Goal: Transaction & Acquisition: Obtain resource

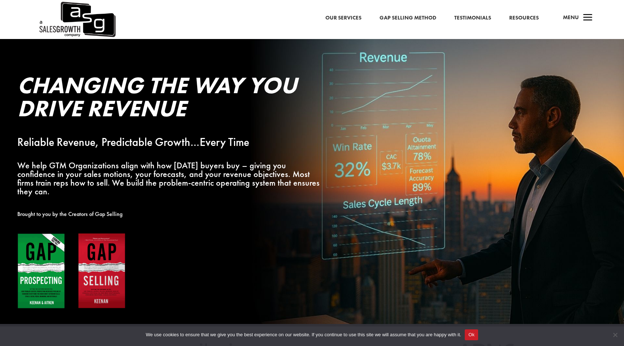
click at [53, 238] on img at bounding box center [71, 271] width 108 height 76
click at [60, 238] on img at bounding box center [71, 271] width 108 height 76
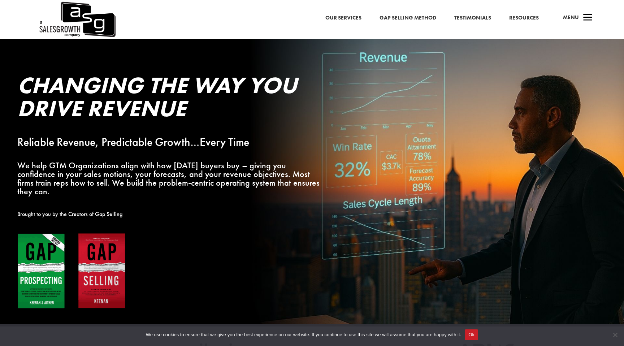
click at [54, 264] on img at bounding box center [71, 271] width 108 height 76
click at [59, 274] on img at bounding box center [71, 271] width 108 height 76
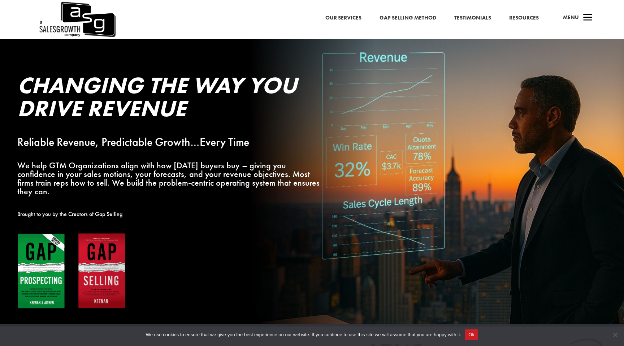
click at [59, 274] on img at bounding box center [71, 271] width 108 height 76
click at [519, 17] on link "Resources" at bounding box center [524, 17] width 30 height 9
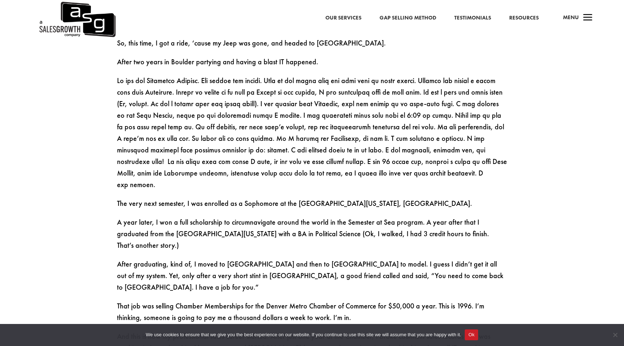
scroll to position [606, 0]
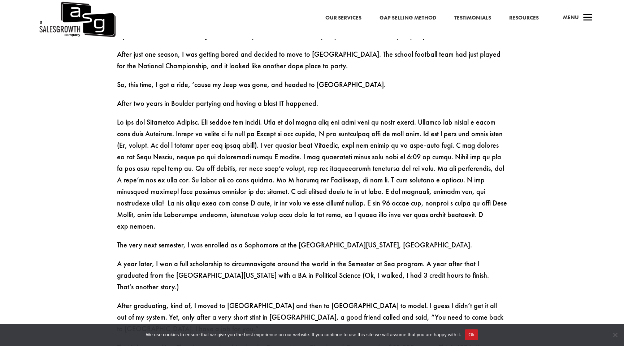
click at [474, 21] on link "Testimonials" at bounding box center [472, 17] width 37 height 9
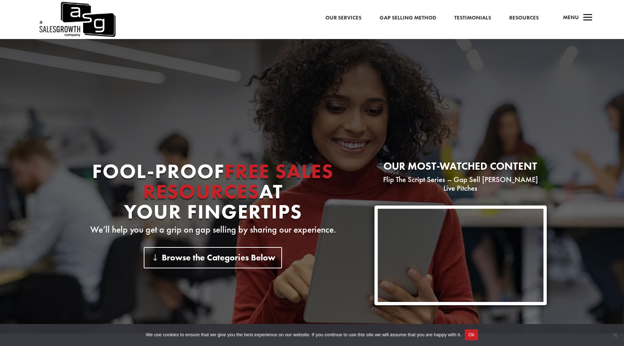
click at [392, 14] on link "Gap Selling Method" at bounding box center [408, 17] width 57 height 9
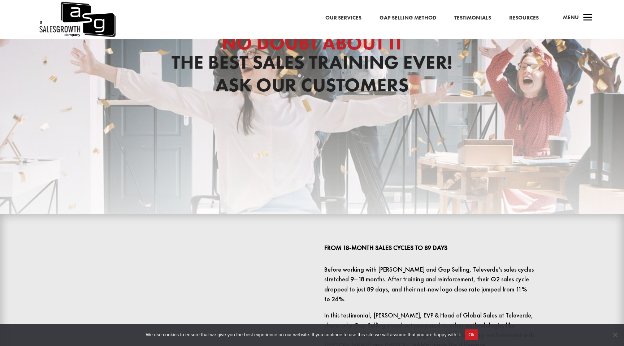
scroll to position [88, 0]
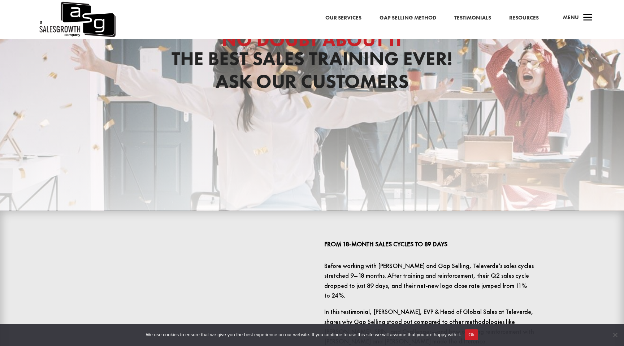
click at [477, 338] on button "Ok" at bounding box center [471, 334] width 13 height 11
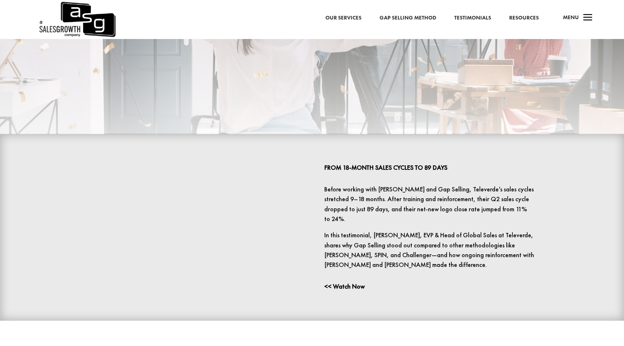
scroll to position [108, 0]
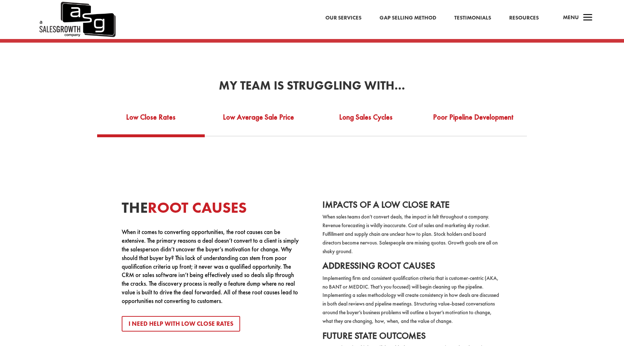
scroll to position [1326, 0]
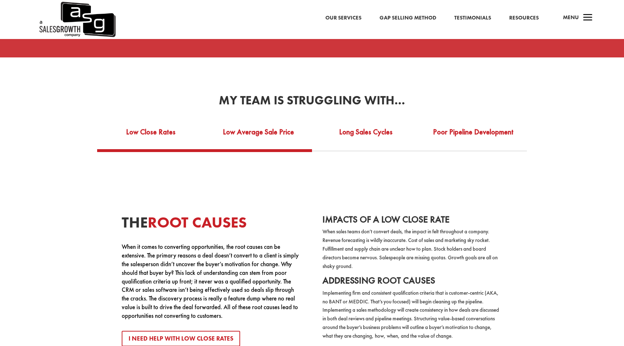
click at [272, 134] on link "Low Average Sale Price" at bounding box center [259, 136] width 108 height 25
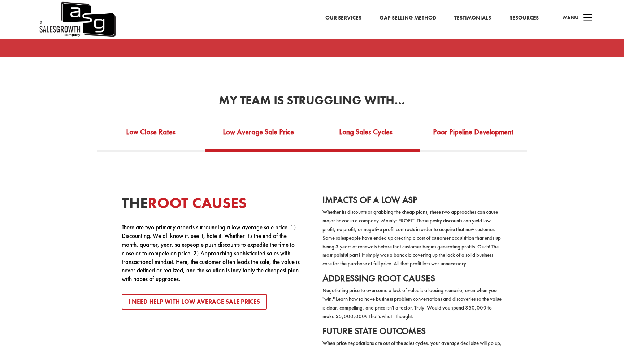
click at [345, 133] on link "Long Sales Cycles" at bounding box center [366, 136] width 108 height 25
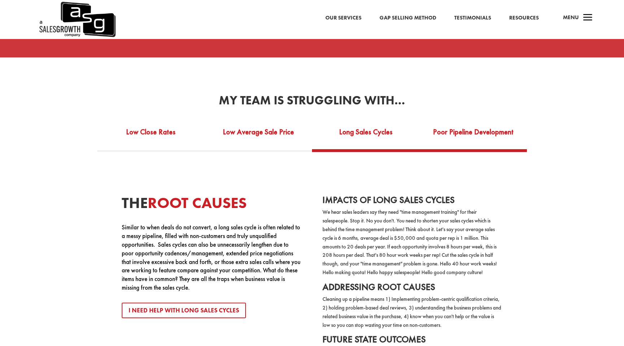
click at [449, 126] on link "Poor Pipeline Development" at bounding box center [474, 136] width 108 height 25
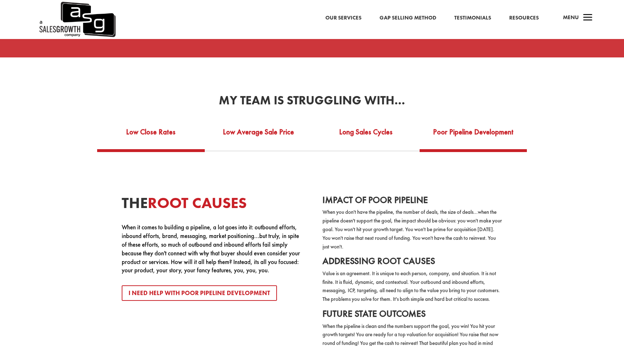
click at [181, 124] on link "Low Close Rates" at bounding box center [151, 136] width 108 height 25
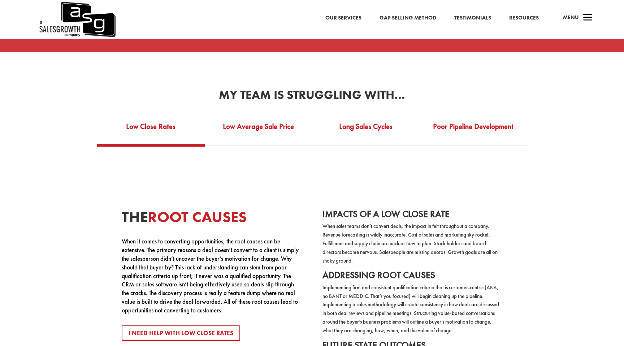
scroll to position [1332, 0]
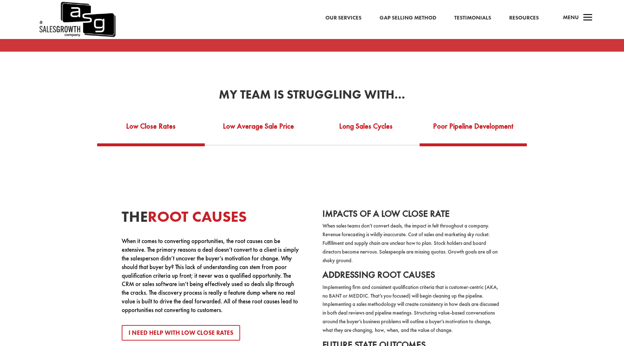
click at [461, 124] on link "Poor Pipeline Development" at bounding box center [474, 130] width 108 height 25
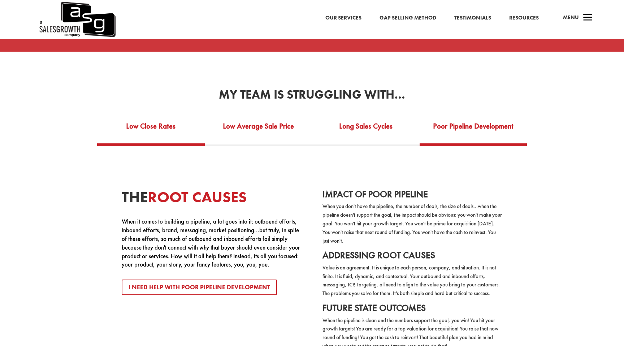
click at [143, 128] on link "Low Close Rates" at bounding box center [151, 130] width 108 height 25
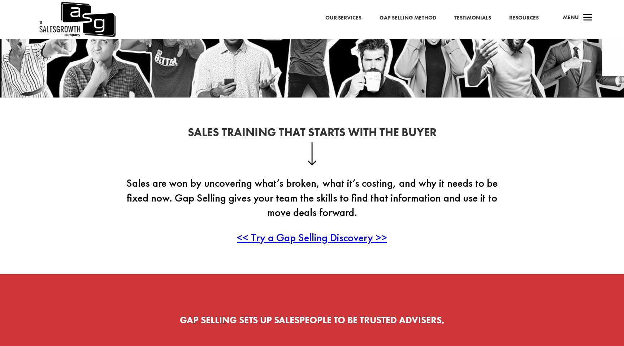
scroll to position [59, 0]
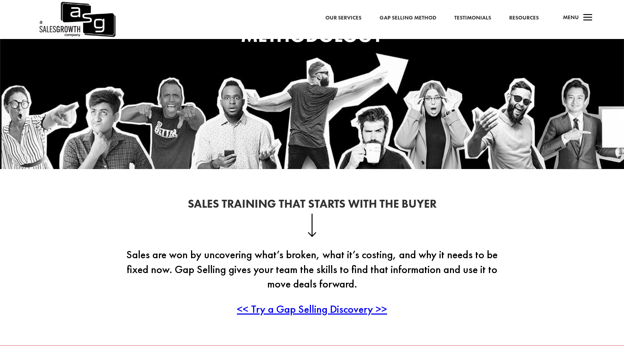
click at [591, 20] on span "a" at bounding box center [588, 18] width 14 height 14
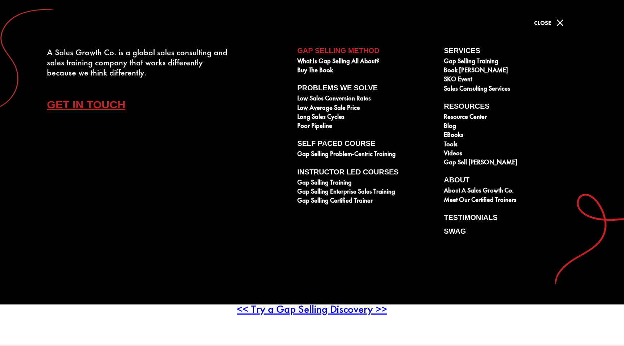
click at [559, 23] on span "M" at bounding box center [560, 23] width 14 height 14
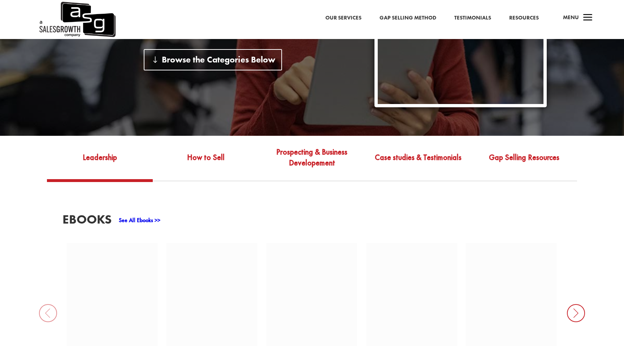
scroll to position [199, 0]
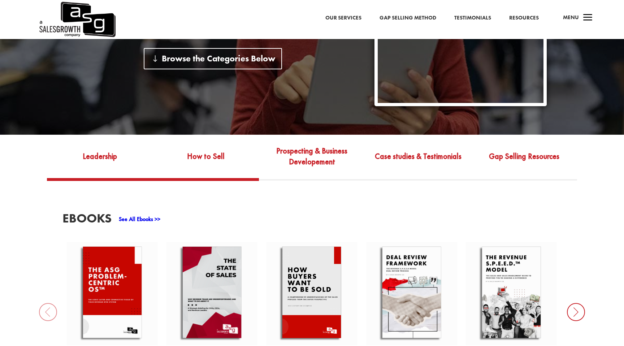
click at [196, 145] on link "How to Sell" at bounding box center [206, 162] width 106 height 34
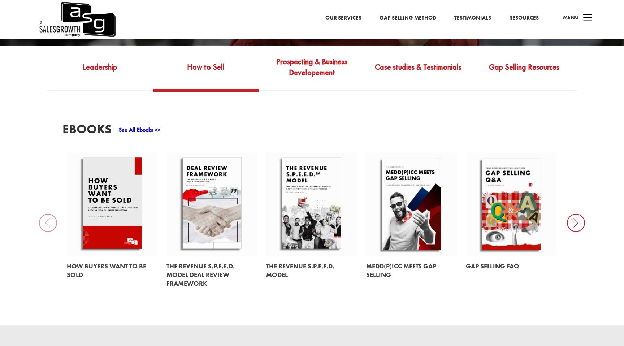
scroll to position [289, 0]
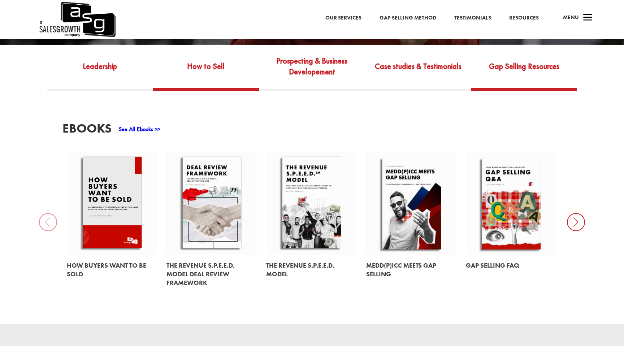
click at [538, 60] on link "Gap Selling Resources" at bounding box center [524, 72] width 106 height 34
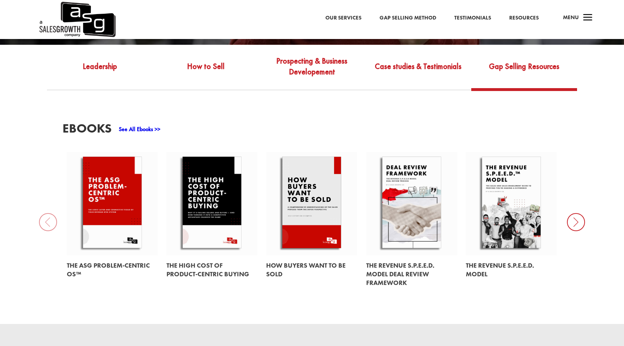
click at [120, 204] on link at bounding box center [112, 204] width 91 height 104
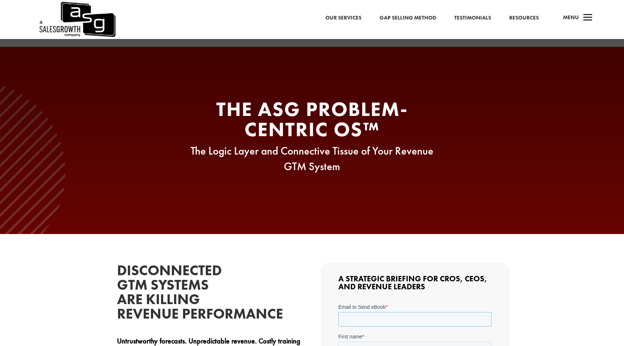
click at [362, 321] on input "Email to Send eBook *" at bounding box center [414, 319] width 153 height 14
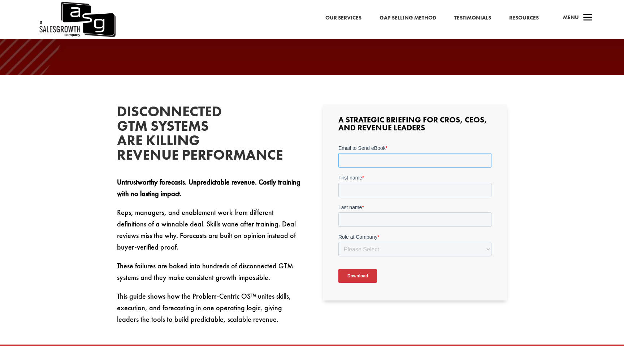
scroll to position [199, 0]
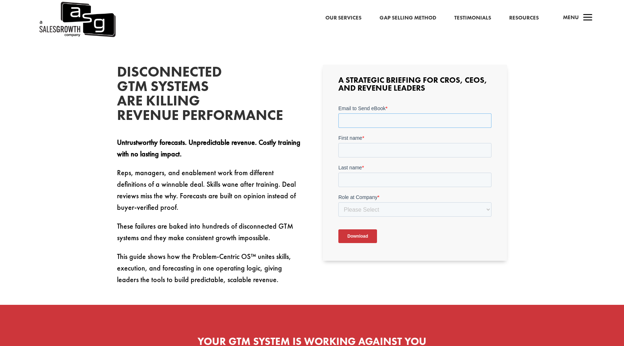
type input "andreyramanouski@coherentsolutions.com"
click at [387, 143] on input "First name *" at bounding box center [414, 150] width 153 height 14
type input "Andrey"
click at [374, 170] on label "Last name *" at bounding box center [414, 167] width 153 height 7
click at [374, 172] on input "Last name *" at bounding box center [414, 179] width 153 height 14
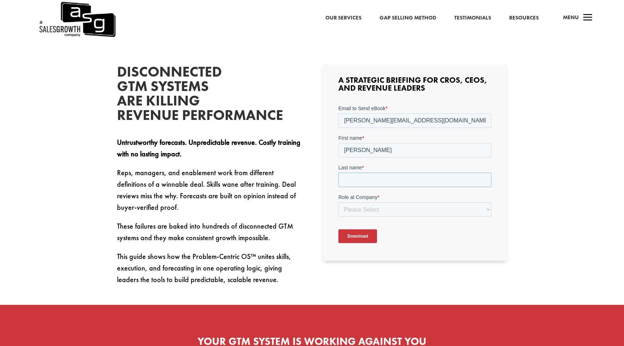
click at [374, 177] on input "Last name *" at bounding box center [414, 179] width 153 height 14
type input "Ramanouski"
click at [371, 208] on select "Please Select C-Level (CRO, CSO, etc) Senior Leadership (VP of Sales, VP of Ena…" at bounding box center [414, 209] width 153 height 14
select select "Other"
click at [338, 202] on select "Please Select C-Level (CRO, CSO, etc) Senior Leadership (VP of Sales, VP of Ena…" at bounding box center [414, 209] width 153 height 14
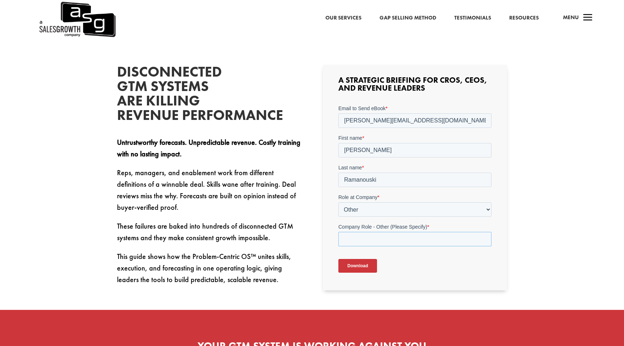
click at [362, 239] on input "Company Role - Other (Please Specify) *" at bounding box center [414, 239] width 153 height 14
type input "delivery manager"
click at [359, 270] on input "Download" at bounding box center [357, 266] width 39 height 14
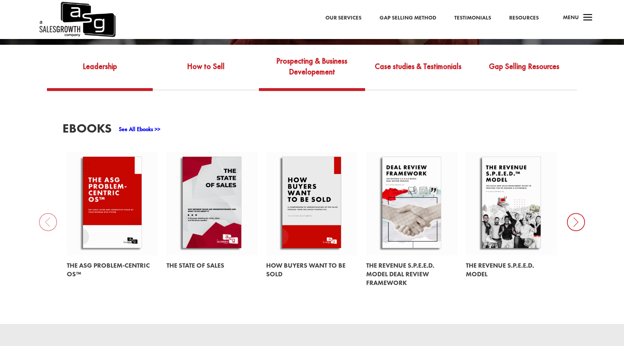
click at [315, 55] on link "Prospecting & Business Developement" at bounding box center [312, 72] width 106 height 34
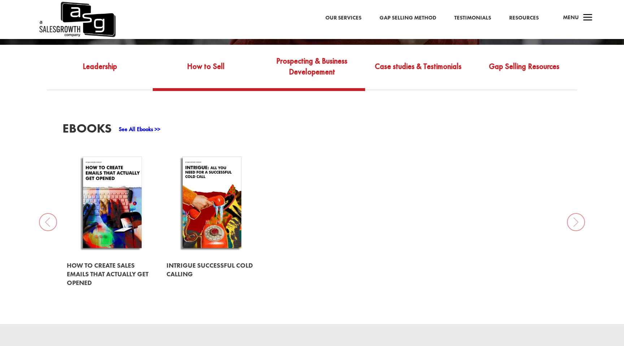
click at [235, 66] on link "How to Sell" at bounding box center [206, 72] width 106 height 34
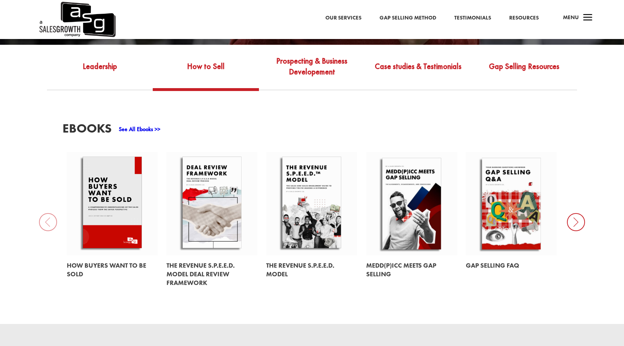
click at [190, 186] on link at bounding box center [212, 204] width 91 height 104
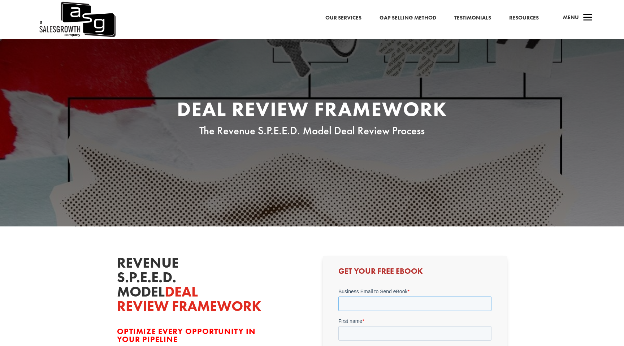
click at [359, 306] on input "Business Email to Send eBook *" at bounding box center [414, 303] width 153 height 14
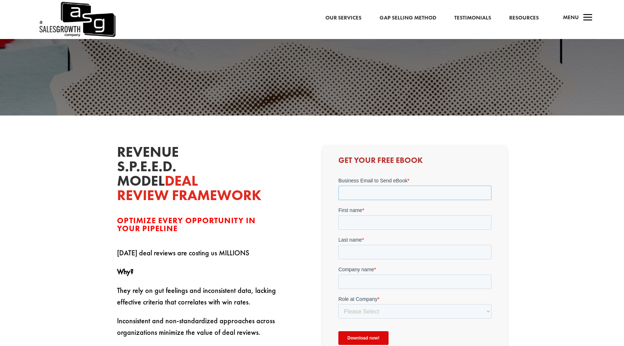
scroll to position [185, 0]
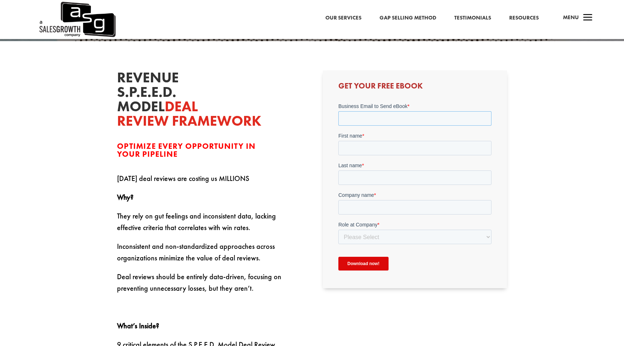
type input "[PERSON_NAME][EMAIL_ADDRESS][DOMAIN_NAME]"
click at [388, 141] on input "First name *" at bounding box center [414, 148] width 153 height 14
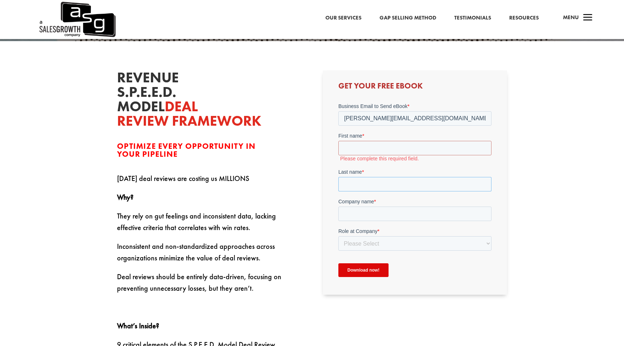
click at [375, 178] on input "Last name *" at bounding box center [414, 184] width 153 height 14
click at [372, 149] on input "First name *" at bounding box center [414, 148] width 153 height 14
type input "[PERSON_NAME]"
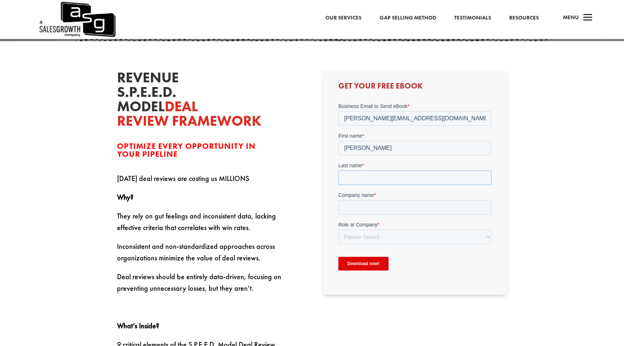
click at [375, 176] on input "Last name *" at bounding box center [414, 177] width 153 height 14
type input "Ramanouski"
click at [373, 210] on input "Company name *" at bounding box center [414, 207] width 153 height 14
type input "Coherent Solutions"
click at [379, 236] on select "Please Select C-Level (CRO, CSO, etc) Senior Leadership (VP of Sales, VP of Ena…" at bounding box center [414, 236] width 153 height 14
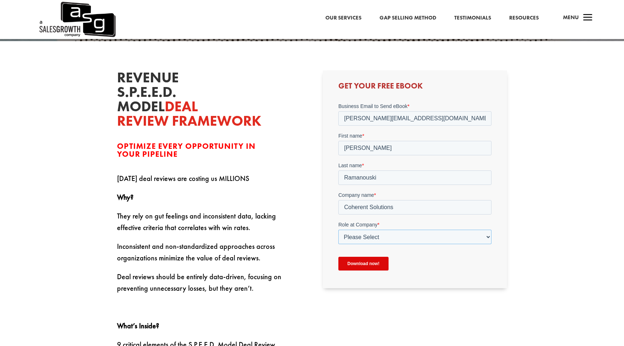
select select "Other"
click at [338, 229] on select "Please Select C-Level (CRO, CSO, etc) Senior Leadership (VP of Sales, VP of Ena…" at bounding box center [414, 236] width 153 height 14
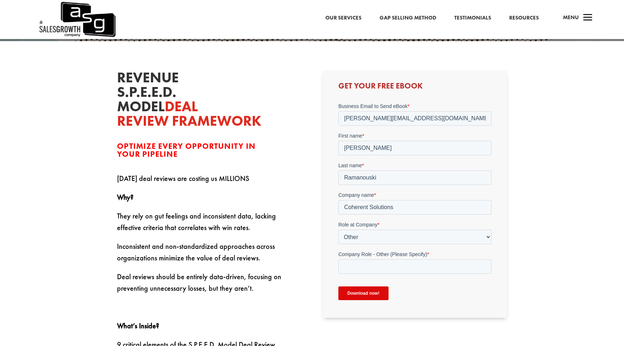
click at [364, 295] on input "Download now!" at bounding box center [363, 293] width 50 height 14
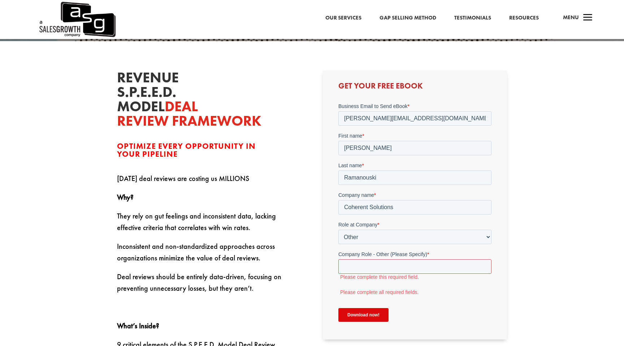
click at [375, 272] on input "Company Role - Other (Please Specify) *" at bounding box center [414, 266] width 153 height 14
type input "delivery manager"
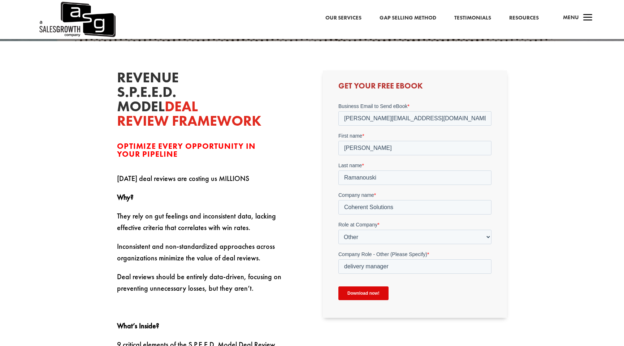
click at [366, 295] on input "Download now!" at bounding box center [363, 293] width 50 height 14
